Goal: Book appointment/travel/reservation

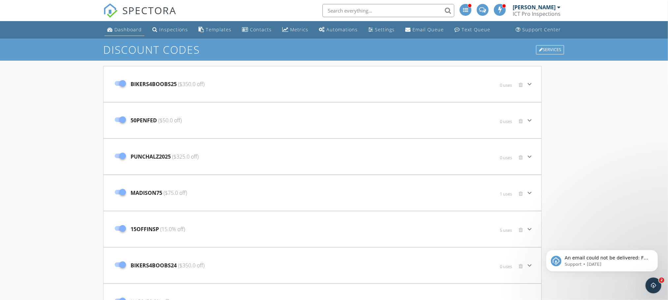
click at [130, 29] on div "Dashboard" at bounding box center [127, 29] width 27 height 6
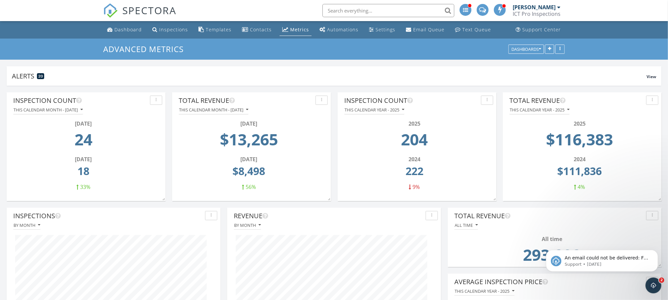
click at [302, 30] on div "Metrics" at bounding box center [299, 29] width 19 height 6
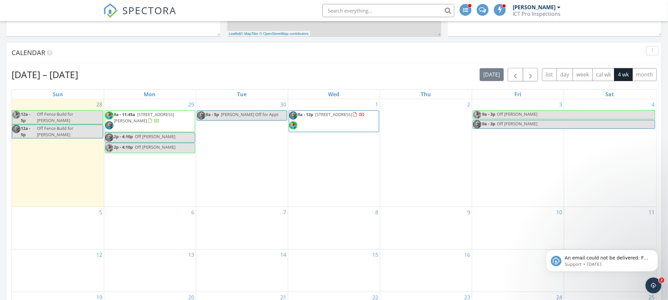
click at [237, 154] on div "30 9a - 5p Paul Self Off for Appt" at bounding box center [242, 152] width 92 height 107
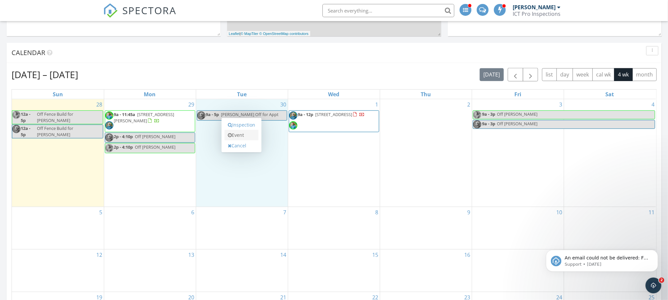
click at [241, 135] on link "Event" at bounding box center [241, 135] width 34 height 11
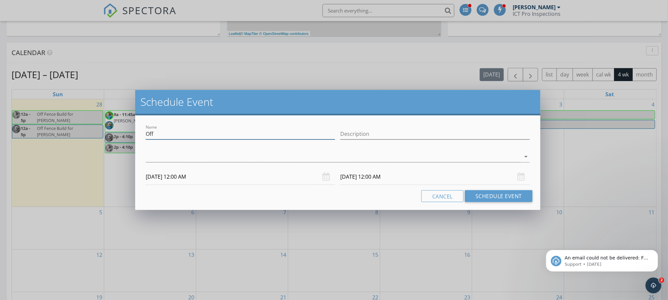
click at [220, 133] on input "Off" at bounding box center [241, 134] width 190 height 11
type input "Off Brian"
click at [166, 164] on div "arrow_drop_down" at bounding box center [338, 159] width 384 height 17
click at [168, 160] on div at bounding box center [333, 156] width 375 height 11
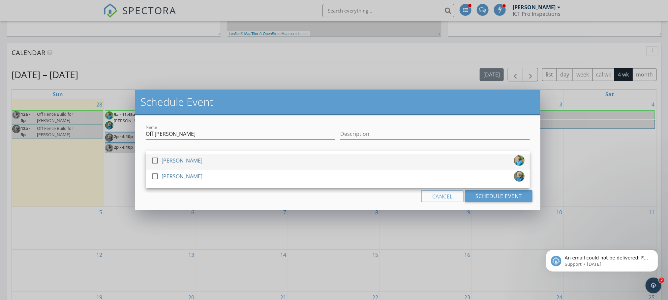
click at [155, 161] on div at bounding box center [154, 160] width 11 height 11
click at [162, 203] on div "Name Off Brian Description check_box Brian Self check_box_outline_blank Paul Se…" at bounding box center [337, 162] width 405 height 95
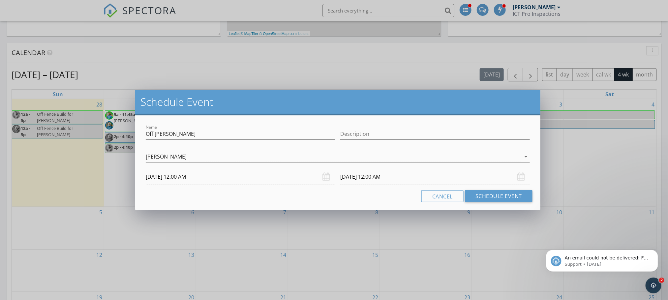
click at [201, 178] on input "09/30/2025 12:00 AM" at bounding box center [241, 177] width 190 height 16
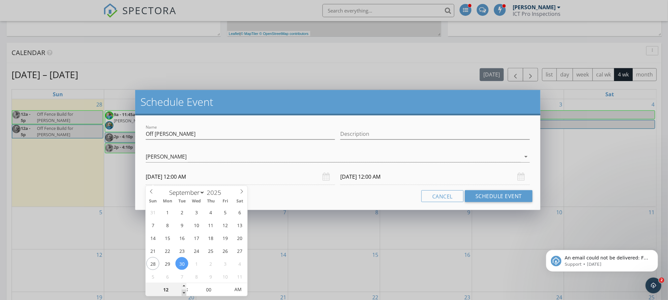
type input "11"
type input "09/30/2025 11:00 PM"
click at [184, 290] on span at bounding box center [184, 293] width 5 height 7
type input "10"
type input "09/30/2025 10:00 PM"
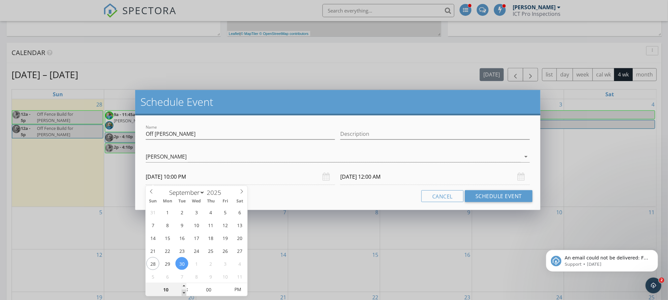
click at [184, 290] on span at bounding box center [184, 293] width 5 height 7
type input "10"
type input "10/01/2025 10:00 PM"
type input "09"
type input "09/30/2025 9:00 PM"
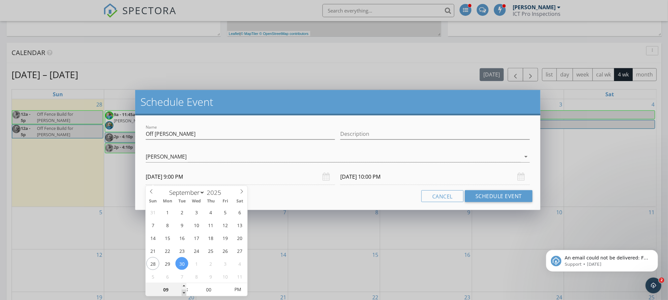
click at [184, 290] on span at bounding box center [184, 293] width 5 height 7
type input "09"
type input "10/01/2025 9:00 PM"
type input "09/30/2025 9:00 AM"
type input "10/01/2025 9:00 AM"
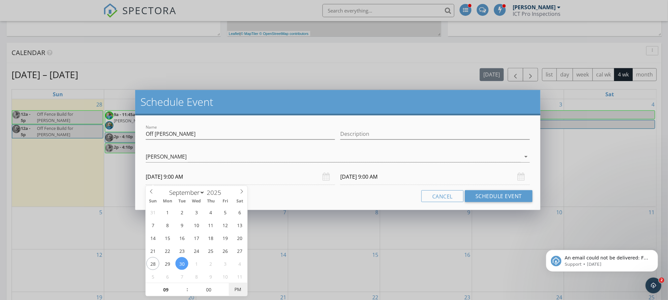
click at [238, 290] on span "PM" at bounding box center [238, 289] width 18 height 13
click at [347, 191] on div "Cancel Schedule Event" at bounding box center [337, 196] width 389 height 12
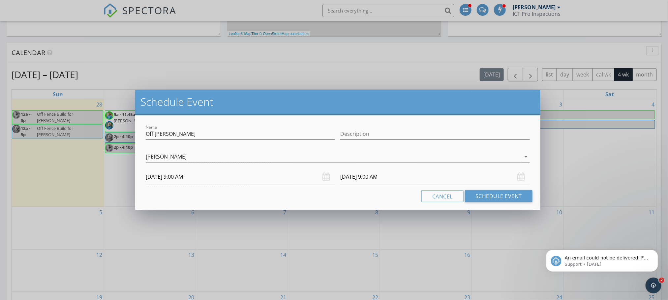
click at [421, 178] on input "10/01/2025 9:00 AM" at bounding box center [435, 177] width 190 height 16
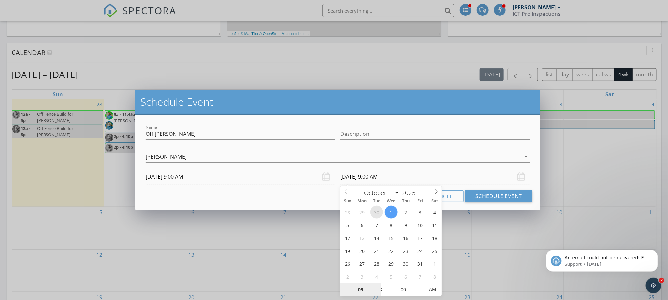
select select "8"
type input "09/30/2025 9:00 AM"
click at [377, 294] on span at bounding box center [378, 293] width 5 height 7
type input "08"
type input "09/30/2025 8:00 AM"
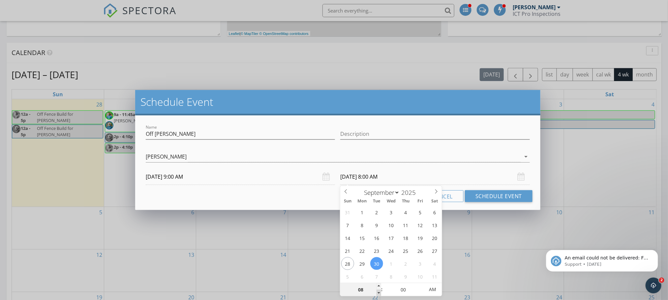
type input "07"
type input "09/30/2025 7:00 AM"
click at [377, 294] on span at bounding box center [378, 293] width 5 height 7
type input "06"
type input "09/30/2025 6:00 AM"
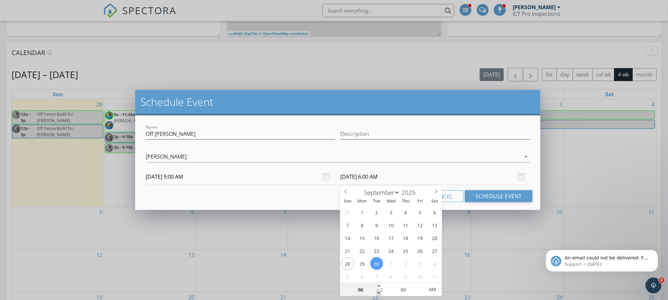
click at [377, 294] on span at bounding box center [378, 293] width 5 height 7
type input "05"
click at [377, 294] on span at bounding box center [378, 293] width 5 height 7
type input "09/30/2025 5:00 PM"
drag, startPoint x: 432, startPoint y: 292, endPoint x: 450, endPoint y: 271, distance: 27.4
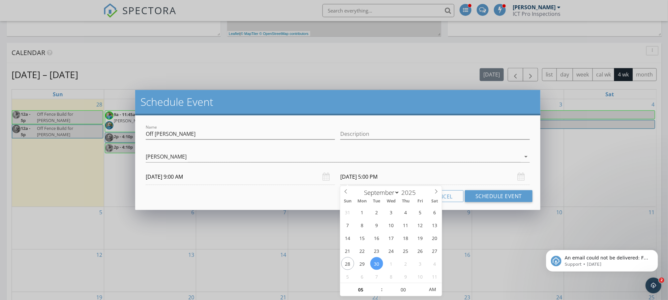
click at [433, 292] on span "AM" at bounding box center [433, 289] width 18 height 13
click at [308, 193] on div "Cancel Schedule Event" at bounding box center [337, 196] width 389 height 12
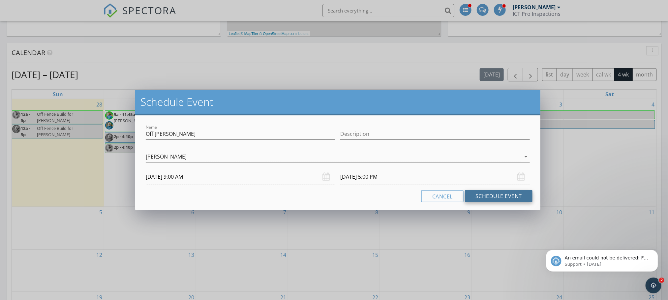
click at [491, 197] on button "Schedule Event" at bounding box center [499, 196] width 68 height 12
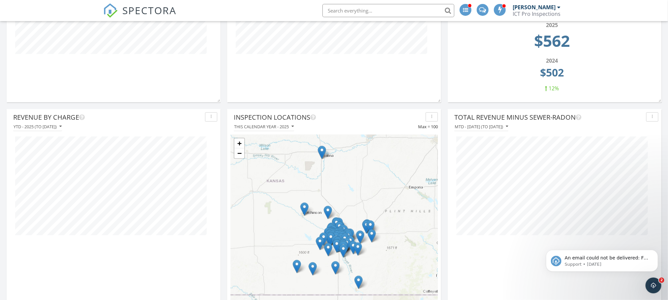
scroll to position [198, 0]
